Goal: Task Accomplishment & Management: Use online tool/utility

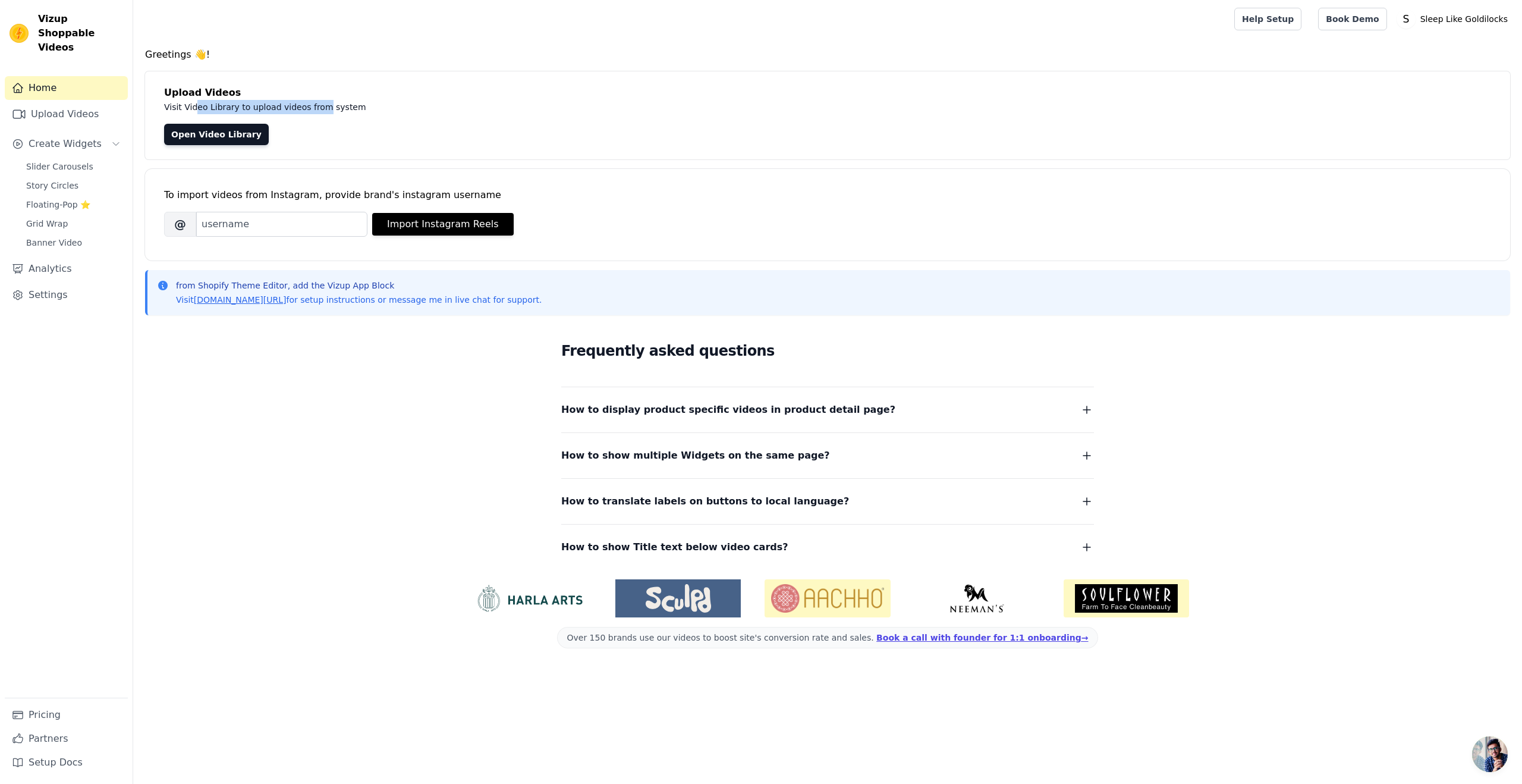
drag, startPoint x: 231, startPoint y: 110, endPoint x: 319, endPoint y: 109, distance: 88.0
click at [319, 109] on p "Visit Video Library to upload videos from system" at bounding box center [430, 107] width 533 height 14
click at [64, 160] on span "Slider Carousels" at bounding box center [60, 166] width 67 height 12
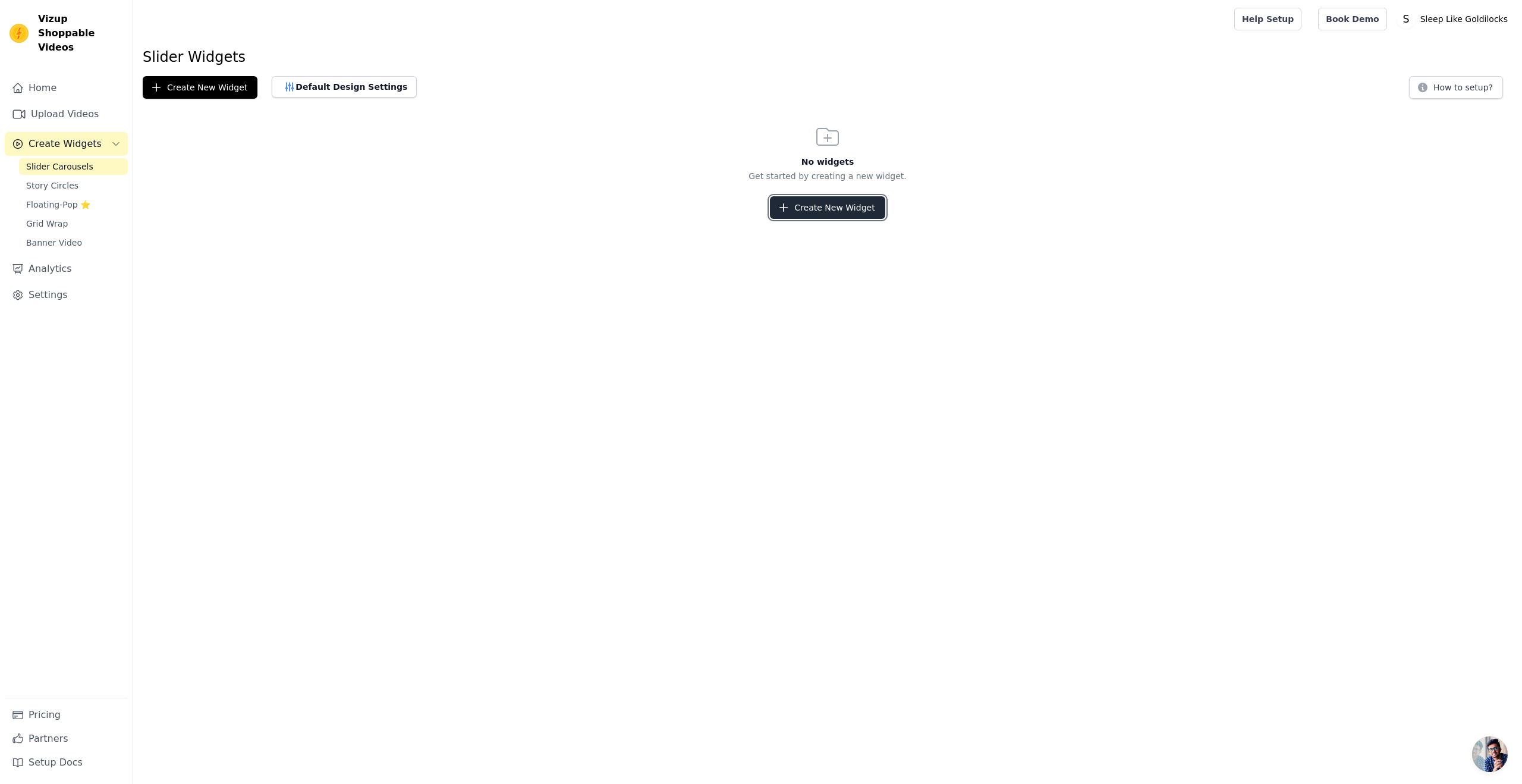
click at [836, 206] on button "Create New Widget" at bounding box center [827, 208] width 114 height 23
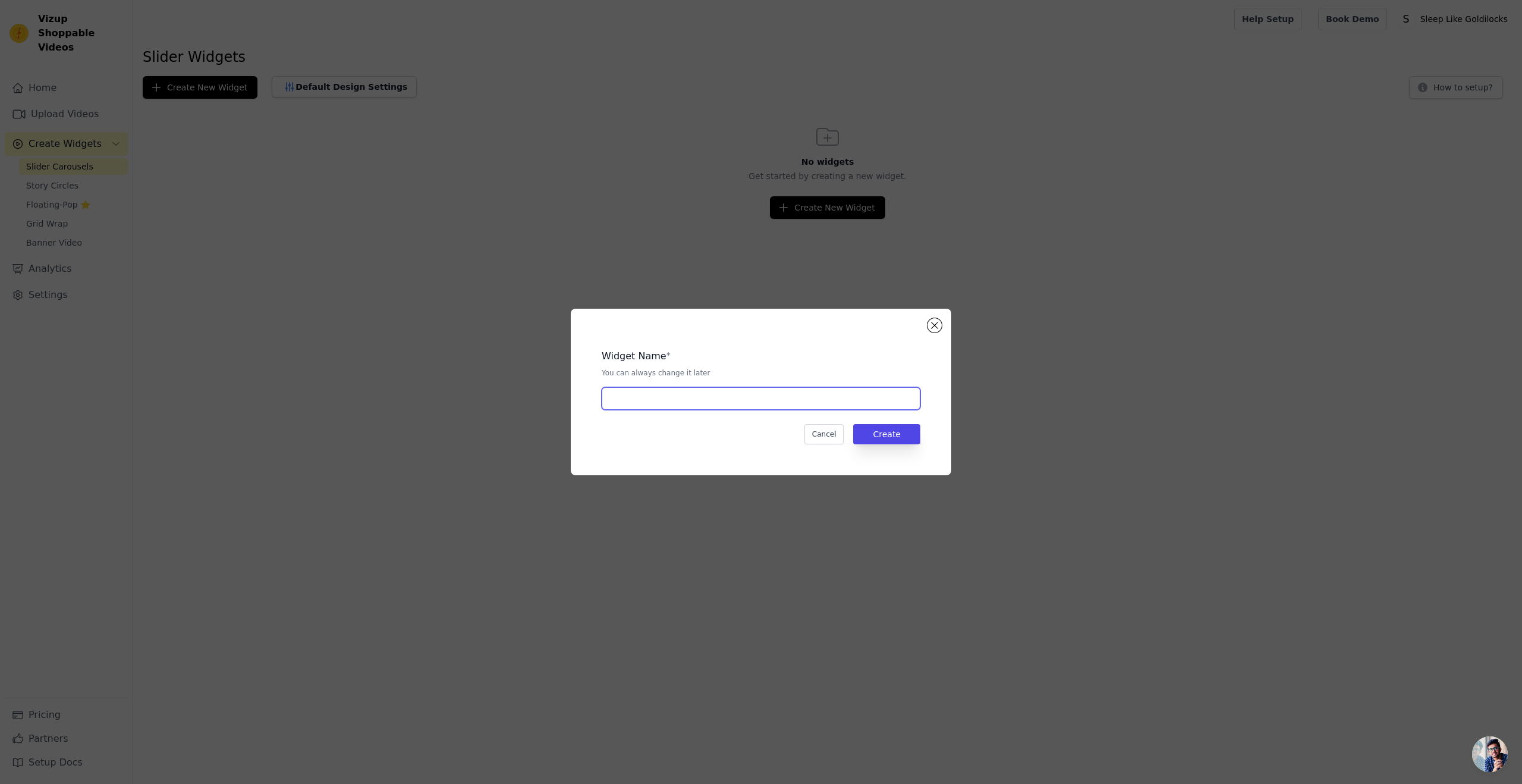
click at [715, 404] on input "text" at bounding box center [761, 399] width 319 height 23
type input "Testimonial videos"
click at [889, 434] on button "Create" at bounding box center [887, 433] width 67 height 20
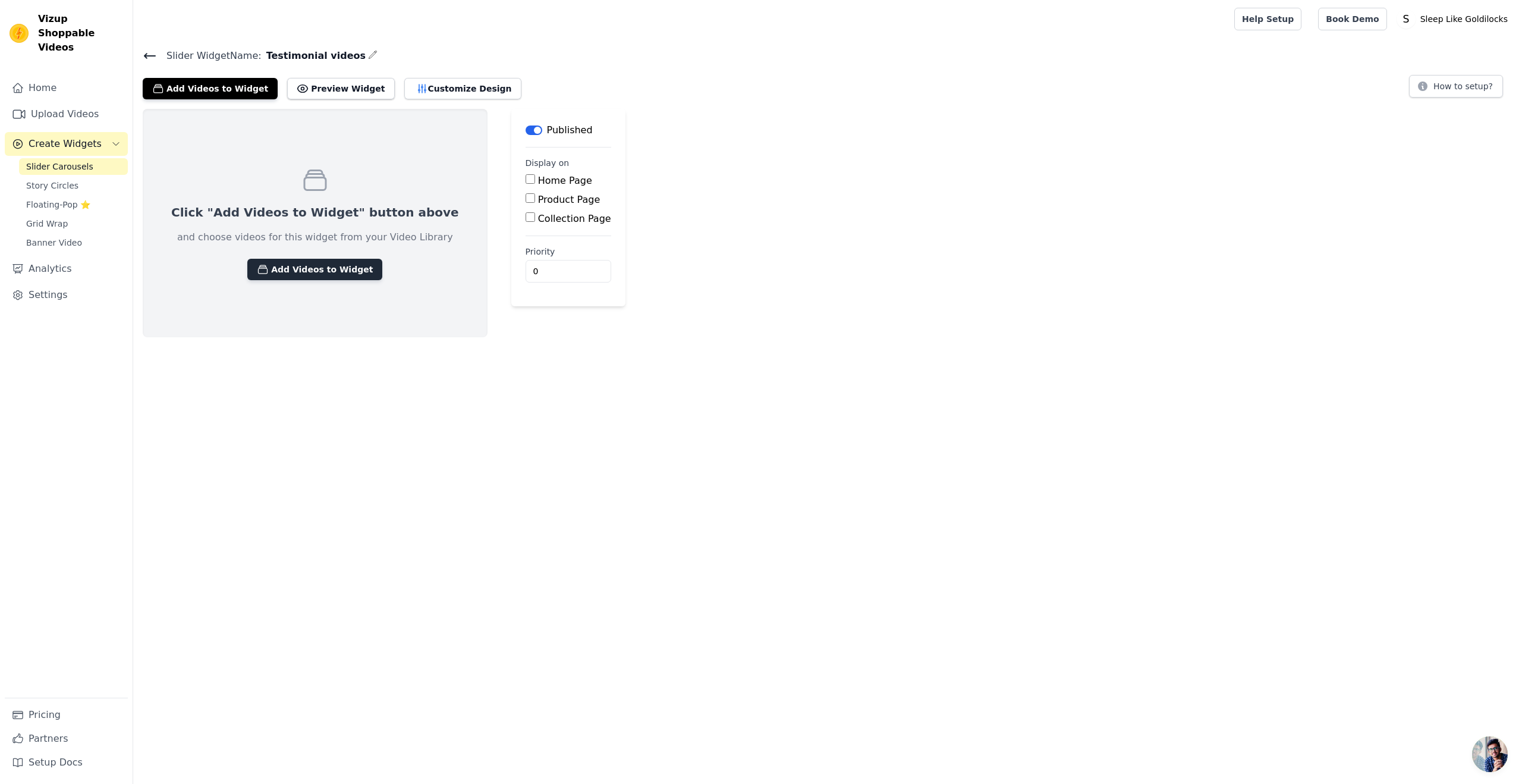
click at [304, 266] on button "Add Videos to Widget" at bounding box center [314, 269] width 135 height 21
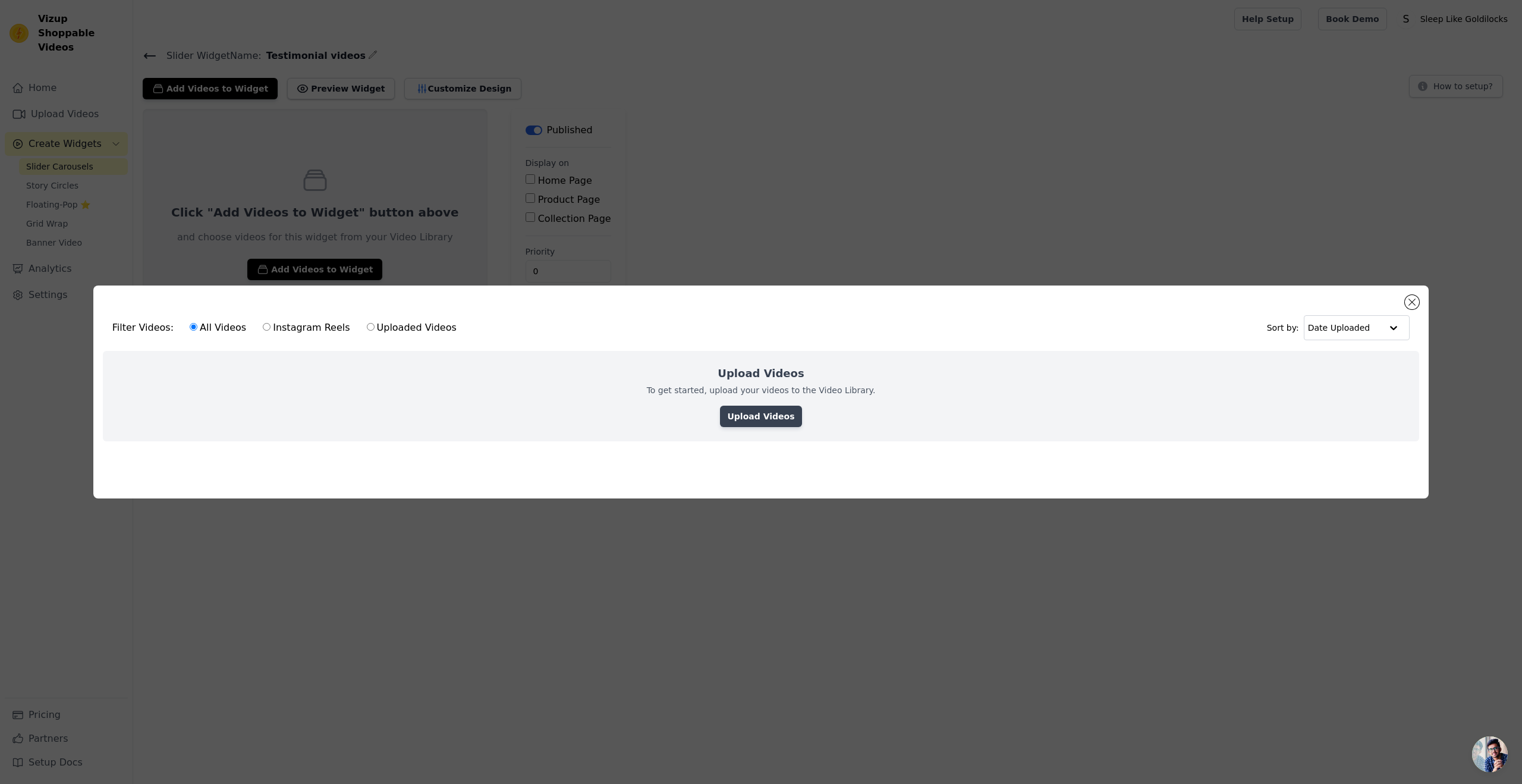
click at [771, 407] on link "Upload Videos" at bounding box center [761, 416] width 82 height 21
